Goal: Task Accomplishment & Management: Complete application form

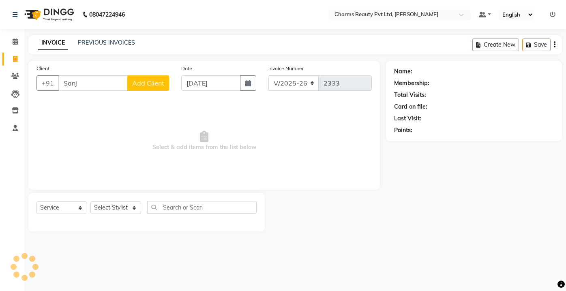
select select "3743"
select select "service"
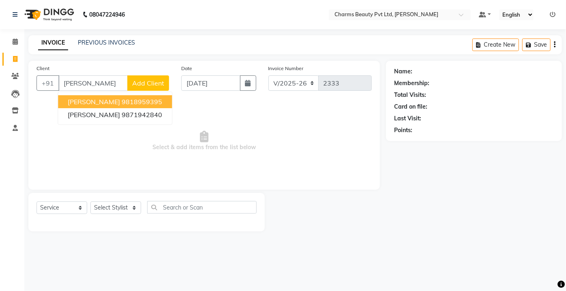
click at [113, 98] on span "[PERSON_NAME]" at bounding box center [94, 102] width 52 height 8
type input "9818959395"
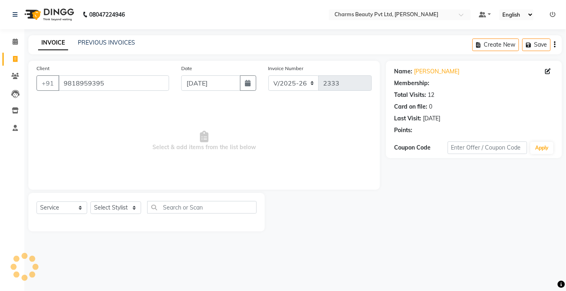
select select "1: Object"
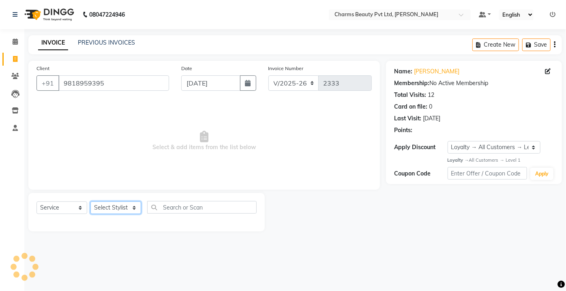
click at [118, 207] on select "Select Stylist Aarti Akash Asif BOBBY CHARMAYNE CHARMS DR. POOJA MITTAL HINA HU…" at bounding box center [115, 207] width 51 height 13
select select "17827"
click at [90, 201] on select "Select Stylist Aarti Akash Asif BOBBY CHARMAYNE CHARMS DR. POOJA MITTAL HINA HU…" at bounding box center [115, 207] width 51 height 13
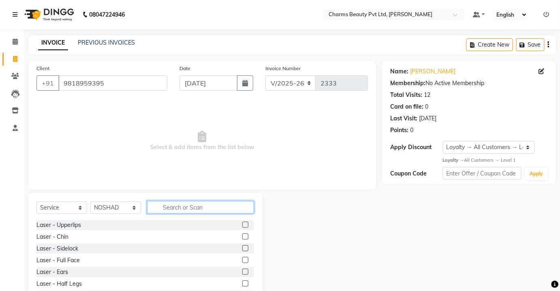
click at [167, 205] on input "text" at bounding box center [200, 207] width 107 height 13
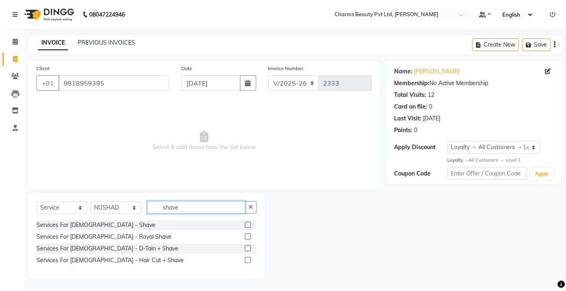
type input "shave"
click at [250, 223] on label at bounding box center [248, 225] width 6 height 6
click at [250, 223] on input "checkbox" at bounding box center [247, 225] width 5 height 5
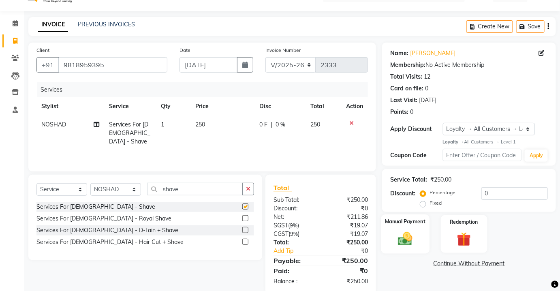
scroll to position [32, 0]
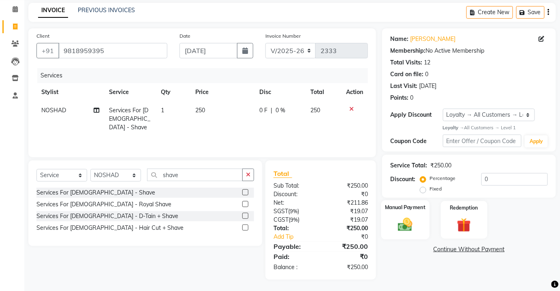
checkbox input "false"
click at [423, 209] on label "Manual Payment" at bounding box center [405, 208] width 41 height 8
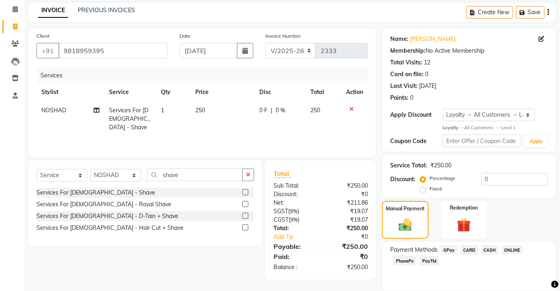
click at [497, 252] on span "CASH" at bounding box center [490, 249] width 17 height 9
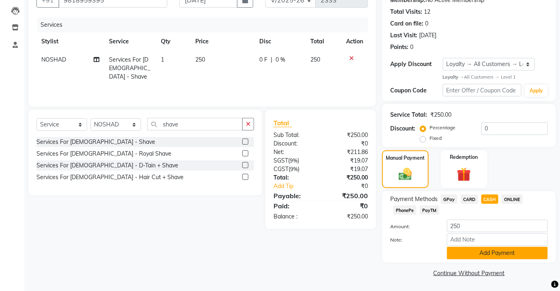
click at [492, 258] on button "Add Payment" at bounding box center [497, 253] width 101 height 13
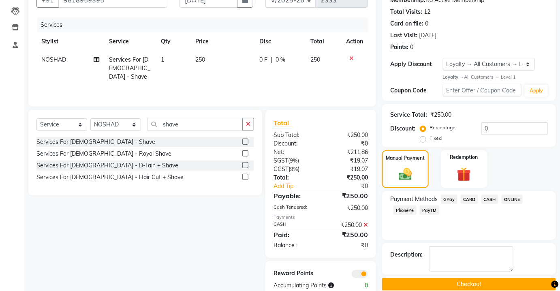
scroll to position [101, 0]
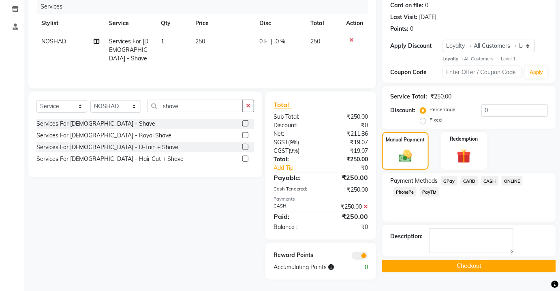
click at [491, 268] on button "Checkout" at bounding box center [469, 266] width 174 height 13
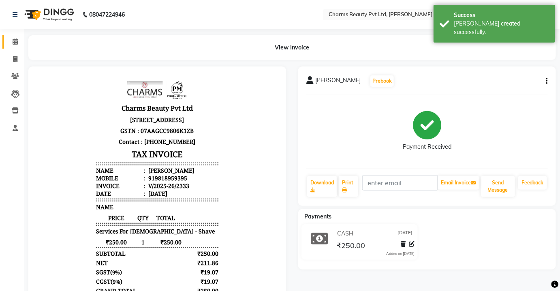
drag, startPoint x: 13, startPoint y: 44, endPoint x: 13, endPoint y: 48, distance: 4.1
click at [13, 44] on icon at bounding box center [15, 42] width 5 height 6
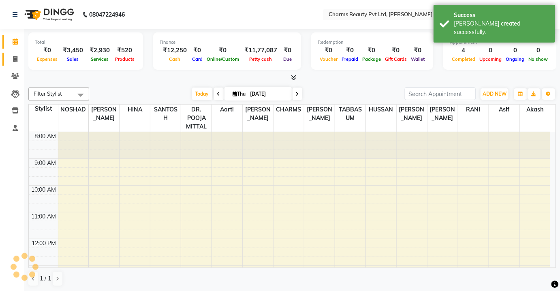
click at [12, 55] on span at bounding box center [15, 59] width 14 height 9
select select "service"
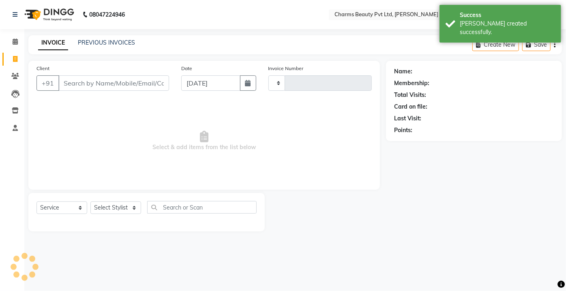
click at [12, 33] on li "Calendar" at bounding box center [12, 41] width 24 height 17
type input "2334"
select select "3743"
click at [12, 41] on span at bounding box center [15, 41] width 14 height 9
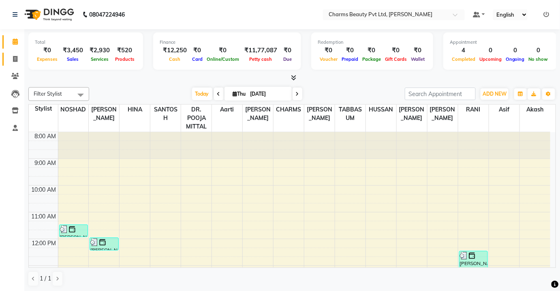
click at [14, 64] on link "Invoice" at bounding box center [11, 59] width 19 height 13
select select "service"
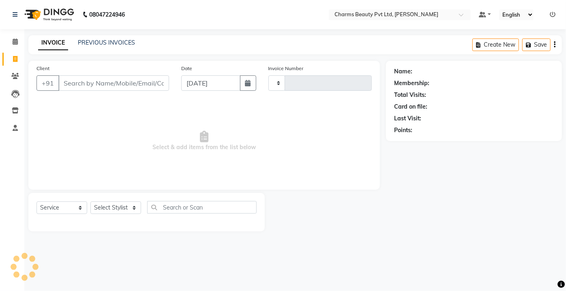
type input "2334"
select select "3743"
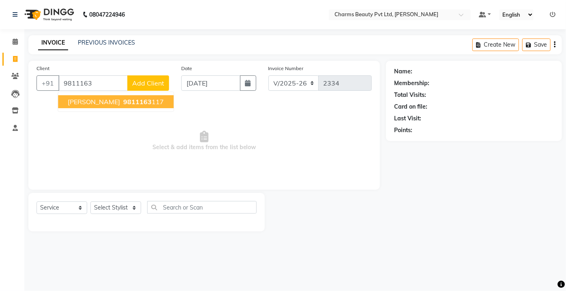
drag, startPoint x: 97, startPoint y: 96, endPoint x: 101, endPoint y: 102, distance: 6.5
click at [101, 102] on button "Reema Nayyar 9811163 117" at bounding box center [116, 101] width 116 height 13
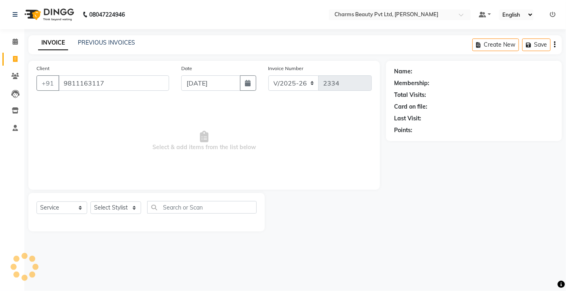
type input "9811163117"
click at [101, 103] on span "Select & add items from the list below" at bounding box center [203, 141] width 335 height 81
select select "1: Object"
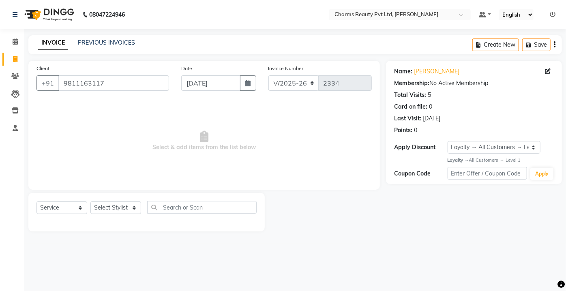
click at [124, 203] on div "Select Service Product Membership Package Voucher Prepaid Gift Card Select Styl…" at bounding box center [146, 210] width 220 height 19
click at [116, 201] on div "Select Service Product Membership Package Voucher Prepaid Gift Card Select Styl…" at bounding box center [146, 210] width 220 height 19
click at [110, 207] on select "Select Stylist Aarti Akash Asif BOBBY CHARMAYNE CHARMS DR. POOJA MITTAL HINA HU…" at bounding box center [115, 207] width 51 height 13
click at [90, 201] on select "Select Stylist Aarti Akash Asif BOBBY CHARMAYNE CHARMS DR. POOJA MITTAL HINA HU…" at bounding box center [115, 207] width 51 height 13
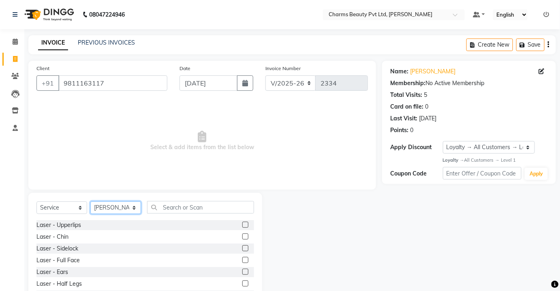
drag, startPoint x: 137, startPoint y: 209, endPoint x: 136, endPoint y: 205, distance: 4.5
click at [136, 205] on select "Select Stylist Aarti Akash Asif BOBBY CHARMAYNE CHARMS DR. POOJA MITTAL HINA HU…" at bounding box center [115, 207] width 51 height 13
click at [135, 206] on select "Select Stylist Aarti Akash Asif BOBBY CHARMAYNE CHARMS DR. POOJA MITTAL HINA HU…" at bounding box center [115, 207] width 51 height 13
click at [132, 210] on select "Select Stylist Aarti Akash Asif BOBBY CHARMAYNE CHARMS DR. POOJA MITTAL HINA HU…" at bounding box center [115, 207] width 51 height 13
select select "87460"
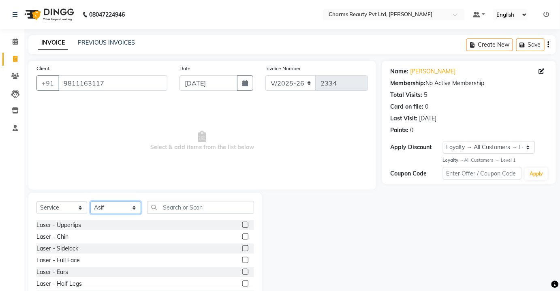
click at [90, 201] on select "Select Stylist Aarti Akash Asif BOBBY CHARMAYNE CHARMS DR. POOJA MITTAL HINA HU…" at bounding box center [115, 207] width 51 height 13
click at [182, 203] on div "Select Service Product Membership Package Voucher Prepaid Gift Card Select Styl…" at bounding box center [145, 253] width 234 height 120
click at [182, 205] on input "text" at bounding box center [200, 207] width 107 height 13
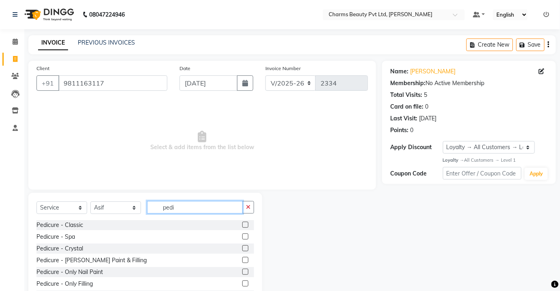
type input "pedi"
click at [242, 223] on label at bounding box center [245, 225] width 6 height 6
click at [242, 223] on input "checkbox" at bounding box center [244, 225] width 5 height 5
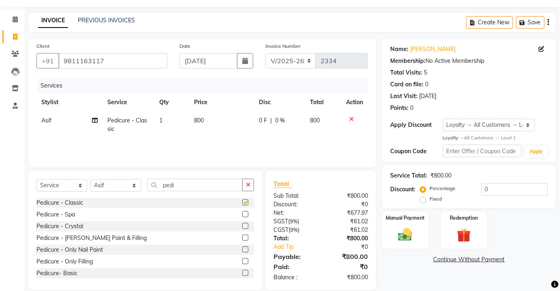
scroll to position [33, 0]
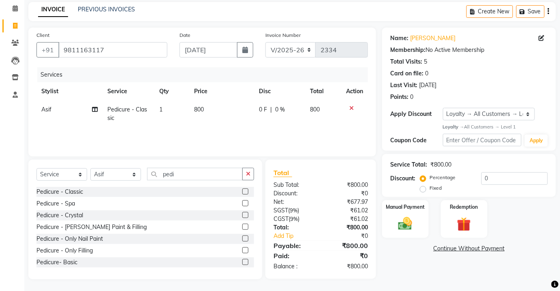
checkbox input "false"
click at [124, 174] on select "Select Stylist Aarti Akash Asif BOBBY CHARMAYNE CHARMS DR. POOJA MITTAL HINA HU…" at bounding box center [115, 174] width 51 height 13
select select "17827"
click at [90, 168] on select "Select Stylist Aarti Akash Asif BOBBY CHARMAYNE CHARMS DR. POOJA MITTAL HINA HU…" at bounding box center [115, 174] width 51 height 13
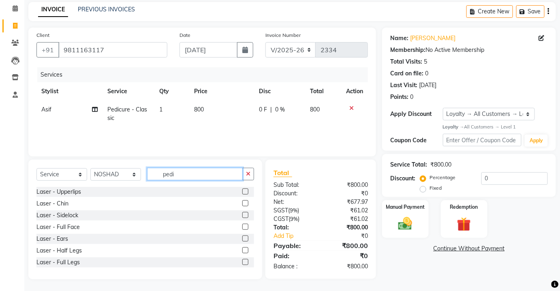
click at [184, 178] on input "pedi" at bounding box center [195, 174] width 96 height 13
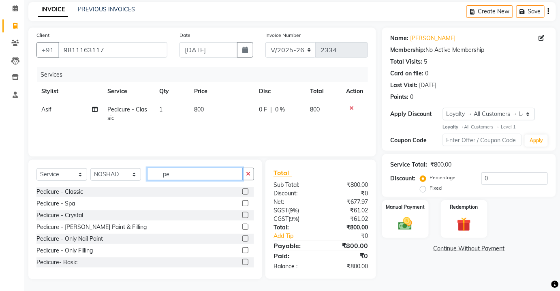
type input "p"
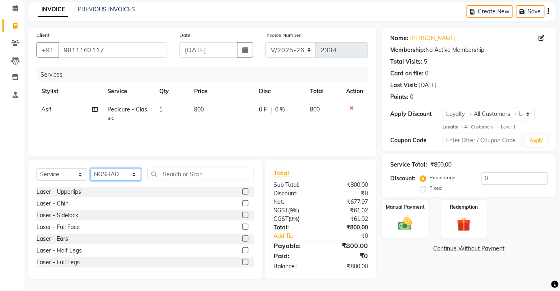
click at [123, 171] on select "Select Stylist Aarti Akash Asif BOBBY CHARMAYNE CHARMS DR. POOJA MITTAL HINA HU…" at bounding box center [115, 174] width 51 height 13
select select "87460"
click at [90, 168] on select "Select Stylist Aarti Akash Asif BOBBY CHARMAYNE CHARMS DR. POOJA MITTAL HINA HU…" at bounding box center [115, 174] width 51 height 13
click at [161, 169] on div "Select Service Product Membership Package Voucher Prepaid Gift Card Select Styl…" at bounding box center [145, 220] width 234 height 120
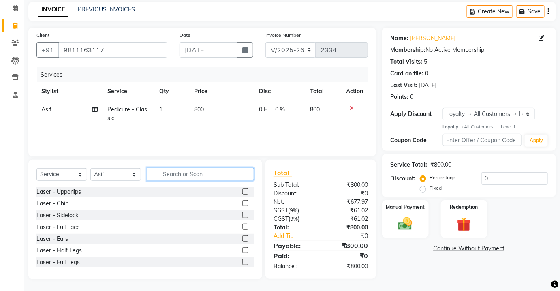
click at [169, 172] on input "text" at bounding box center [200, 174] width 107 height 13
drag, startPoint x: 215, startPoint y: 164, endPoint x: 214, endPoint y: 169, distance: 4.9
click at [215, 164] on div "Select Service Product Membership Package Voucher Prepaid Gift Card Select Styl…" at bounding box center [145, 220] width 234 height 120
click at [214, 171] on input "text" at bounding box center [200, 174] width 107 height 13
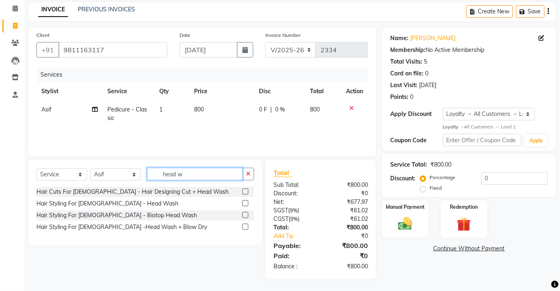
scroll to position [32, 0]
type input "head was"
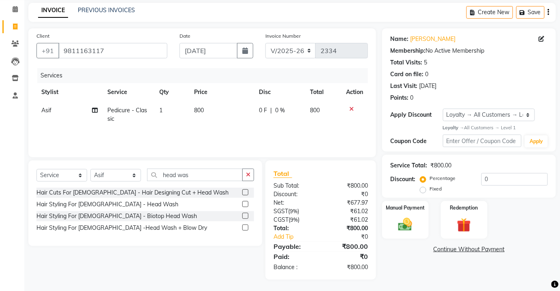
click at [245, 201] on label at bounding box center [245, 204] width 6 height 6
click at [245, 202] on input "checkbox" at bounding box center [244, 204] width 5 height 5
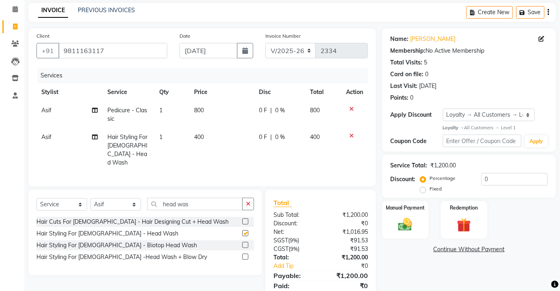
checkbox input "false"
click at [127, 205] on select "Select Stylist Aarti Akash Asif BOBBY CHARMAYNE CHARMS DR. POOJA MITTAL HINA HU…" at bounding box center [115, 204] width 51 height 13
select select "72250"
click at [90, 198] on select "Select Stylist Aarti Akash Asif BOBBY CHARMAYNE CHARMS DR. POOJA MITTAL HINA HU…" at bounding box center [115, 204] width 51 height 13
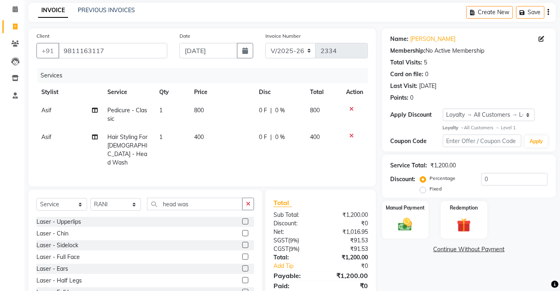
drag, startPoint x: 188, startPoint y: 209, endPoint x: 189, endPoint y: 203, distance: 6.5
click at [189, 205] on div "Select Service Product Membership Package Voucher Prepaid Gift Card Select Styl…" at bounding box center [145, 207] width 218 height 19
click at [189, 203] on input "head was" at bounding box center [195, 204] width 96 height 13
type input "h"
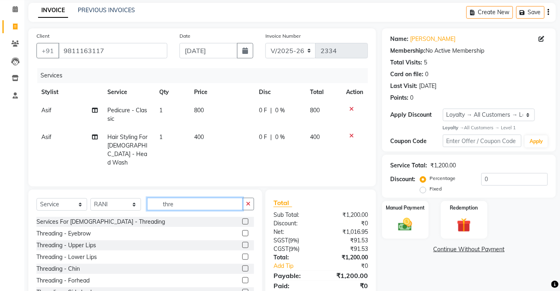
type input "thre"
click at [242, 230] on label at bounding box center [245, 233] width 6 height 6
click at [242, 231] on input "checkbox" at bounding box center [244, 233] width 5 height 5
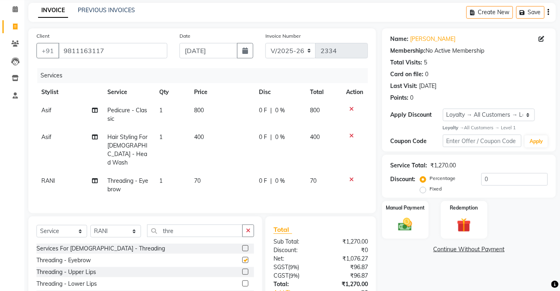
checkbox input "false"
click at [242, 269] on label at bounding box center [245, 272] width 6 height 6
click at [242, 270] on input "checkbox" at bounding box center [244, 272] width 5 height 5
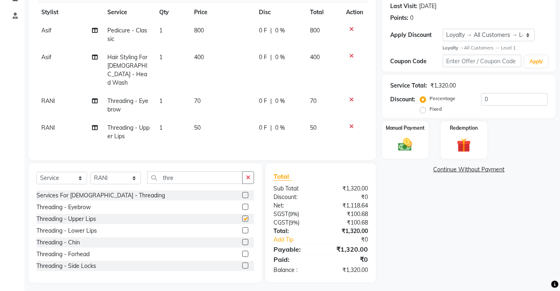
checkbox input "false"
click at [417, 154] on div "Manual Payment" at bounding box center [405, 139] width 48 height 39
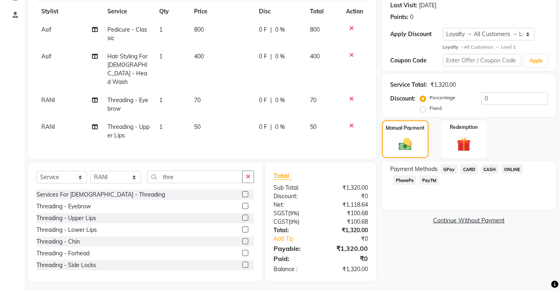
click at [424, 180] on span "PayTM" at bounding box center [429, 180] width 19 height 9
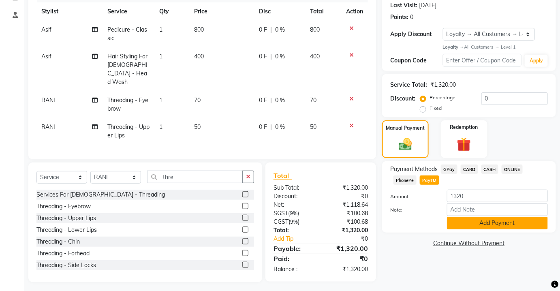
click at [464, 221] on button "Add Payment" at bounding box center [497, 223] width 101 height 13
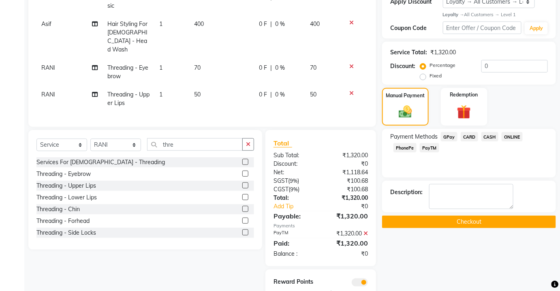
scroll to position [178, 0]
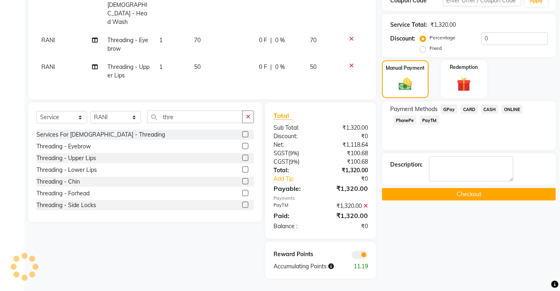
click at [454, 193] on button "Checkout" at bounding box center [469, 194] width 174 height 13
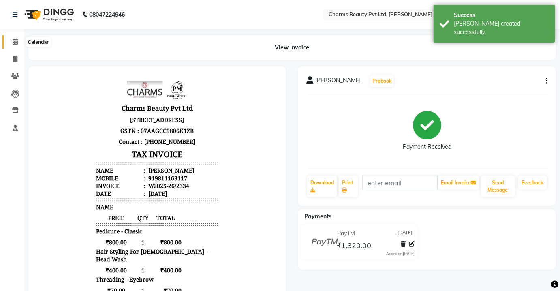
click at [11, 46] on span at bounding box center [15, 41] width 14 height 9
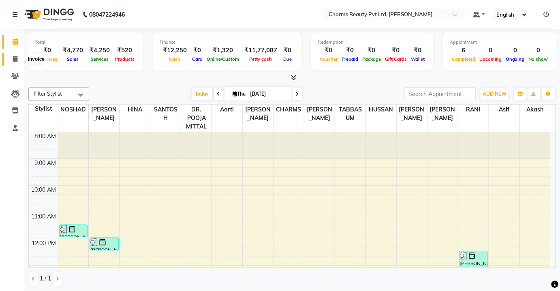
click at [11, 55] on span at bounding box center [15, 59] width 14 height 9
select select "3743"
select select "service"
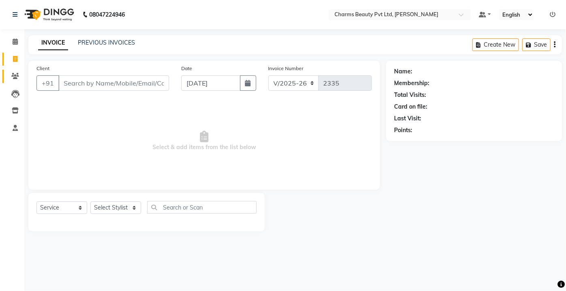
click at [13, 74] on icon at bounding box center [15, 76] width 8 height 6
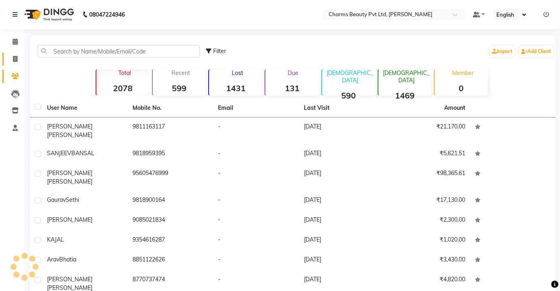
click at [11, 64] on link "Invoice" at bounding box center [11, 59] width 19 height 13
select select "3743"
select select "service"
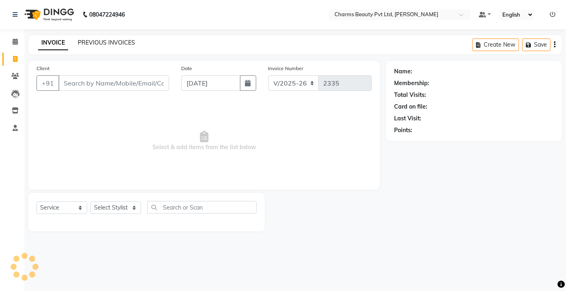
click at [84, 41] on link "PREVIOUS INVOICES" at bounding box center [106, 42] width 57 height 7
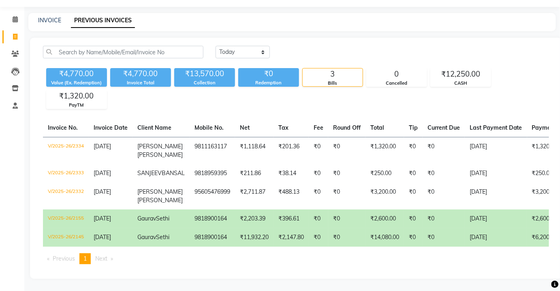
scroll to position [43, 0]
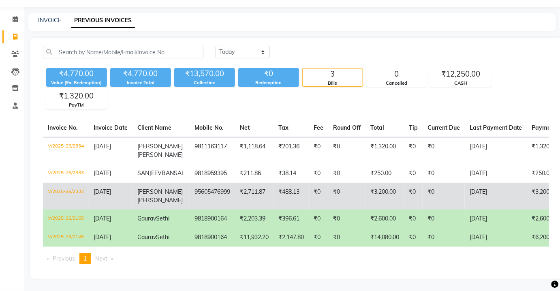
click at [387, 183] on td "₹3,200.00" at bounding box center [385, 196] width 39 height 27
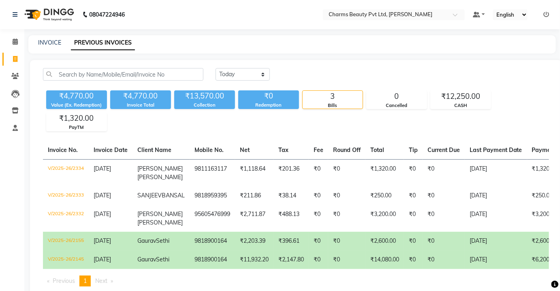
scroll to position [0, 0]
click at [37, 37] on div "INVOICE PREVIOUS INVOICES" at bounding box center [292, 44] width 528 height 18
drag, startPoint x: 37, startPoint y: 37, endPoint x: 43, endPoint y: 39, distance: 6.0
click at [37, 37] on div "INVOICE PREVIOUS INVOICES" at bounding box center [292, 44] width 528 height 18
click at [49, 45] on link "INVOICE" at bounding box center [49, 42] width 23 height 7
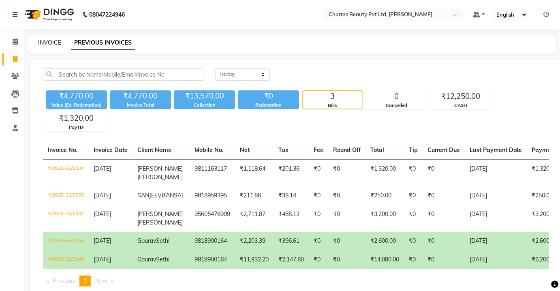
select select "3743"
select select "service"
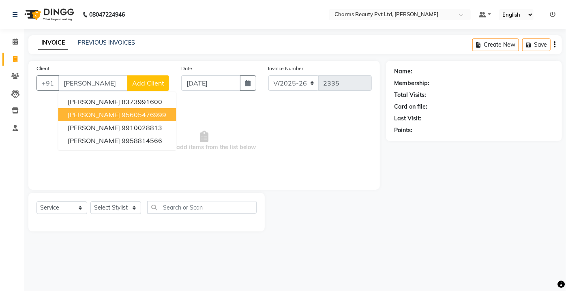
click at [146, 112] on ngb-highlight "95605476999" at bounding box center [144, 115] width 45 height 8
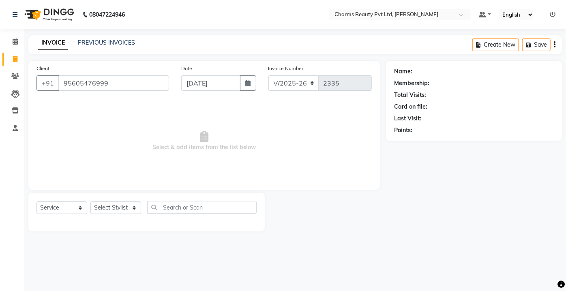
type input "95605476999"
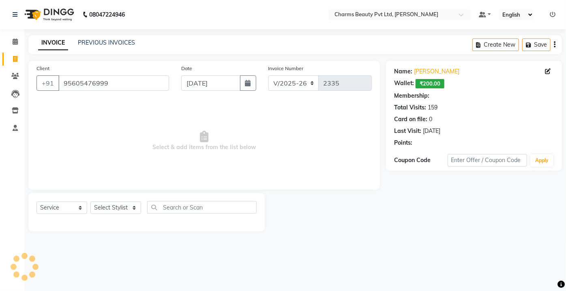
select select "1: Object"
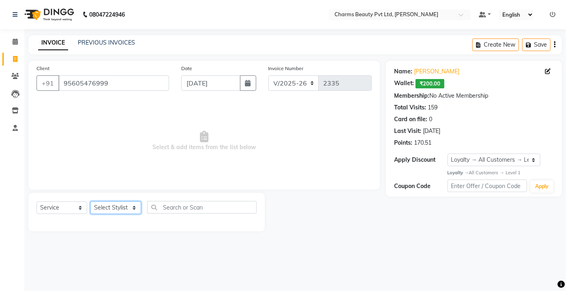
drag, startPoint x: 124, startPoint y: 207, endPoint x: 124, endPoint y: 202, distance: 4.5
click at [124, 204] on select "Select Stylist Aarti Akash Asif BOBBY CHARMAYNE CHARMS DR. POOJA MITTAL HINA HU…" at bounding box center [115, 207] width 51 height 13
click at [90, 201] on select "Select Stylist Aarti Akash Asif BOBBY CHARMAYNE CHARMS DR. POOJA MITTAL HINA HU…" at bounding box center [115, 207] width 51 height 13
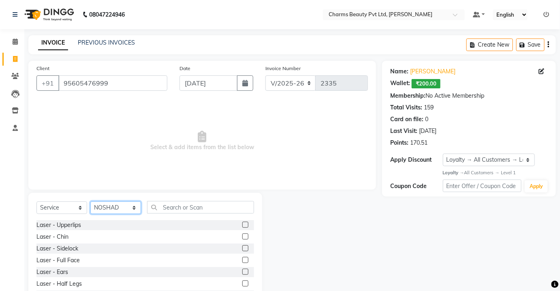
click at [120, 208] on select "Select Stylist Aarti Akash Asif BOBBY CHARMAYNE CHARMS DR. POOJA MITTAL HINA HU…" at bounding box center [115, 207] width 51 height 13
select select "87460"
click at [90, 201] on select "Select Stylist Aarti Akash Asif BOBBY CHARMAYNE CHARMS DR. POOJA MITTAL HINA HU…" at bounding box center [115, 207] width 51 height 13
click at [171, 204] on div "Select Service Product Membership Package Voucher Prepaid Gift Card Select Styl…" at bounding box center [145, 253] width 234 height 120
click at [171, 206] on input "text" at bounding box center [200, 207] width 107 height 13
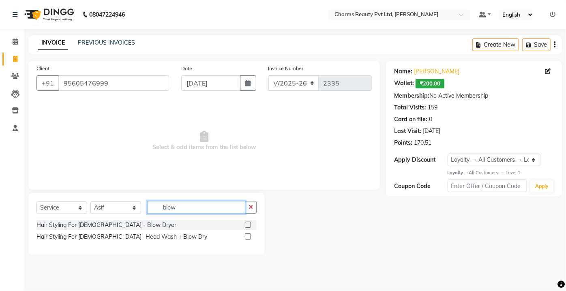
type input "blow"
click at [249, 223] on label at bounding box center [248, 225] width 6 height 6
click at [249, 223] on input "checkbox" at bounding box center [247, 225] width 5 height 5
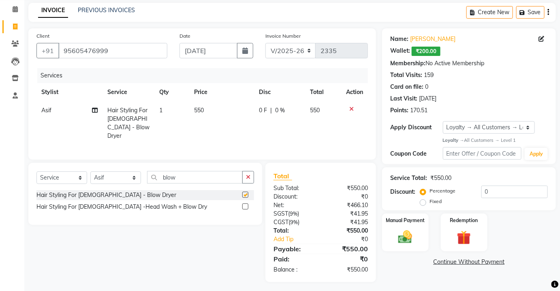
checkbox input "false"
click at [401, 236] on img at bounding box center [406, 237] width 24 height 17
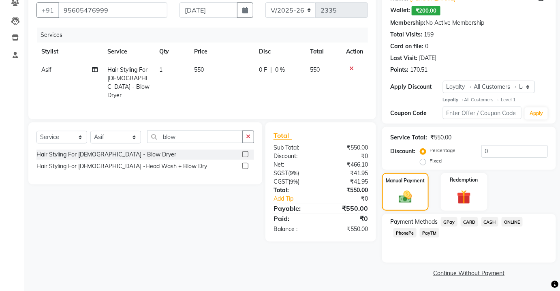
click at [492, 219] on span "CASH" at bounding box center [490, 221] width 17 height 9
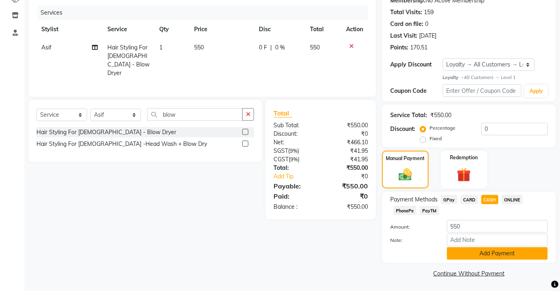
click at [490, 249] on button "Add Payment" at bounding box center [497, 253] width 101 height 13
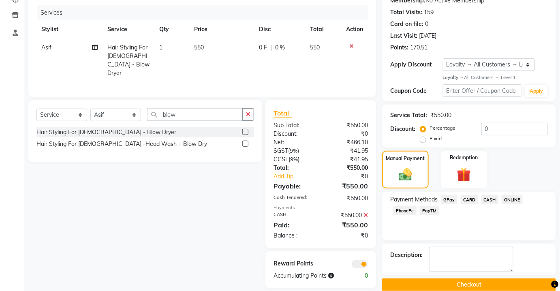
scroll to position [107, 0]
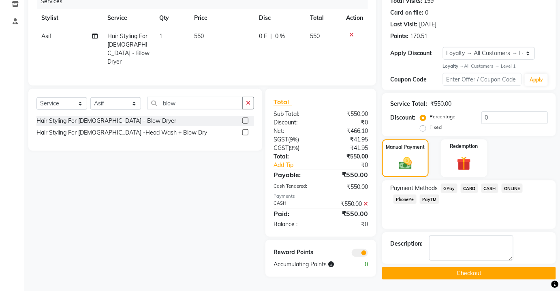
click at [482, 267] on button "Checkout" at bounding box center [469, 273] width 174 height 13
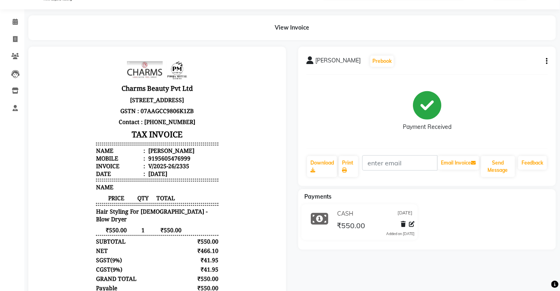
scroll to position [36, 0]
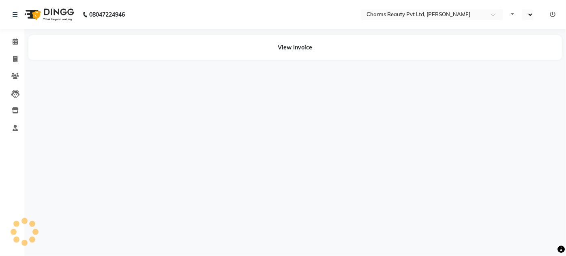
select select "en"
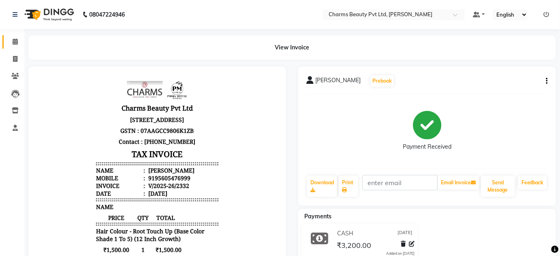
click at [10, 41] on span at bounding box center [15, 41] width 14 height 9
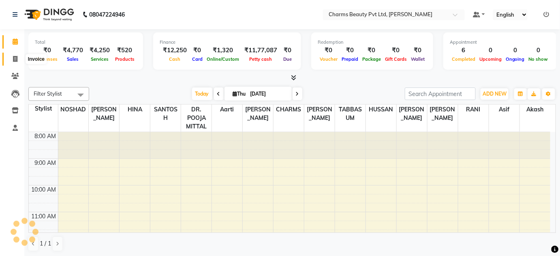
click at [18, 58] on span at bounding box center [15, 59] width 14 height 9
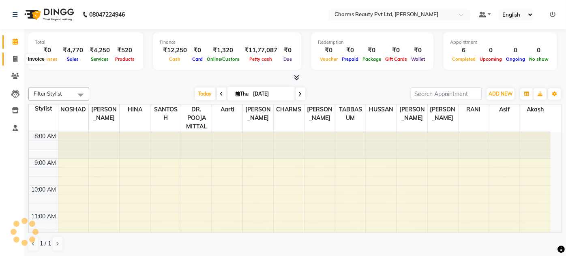
select select "3743"
select select "service"
